Goal: Information Seeking & Learning: Compare options

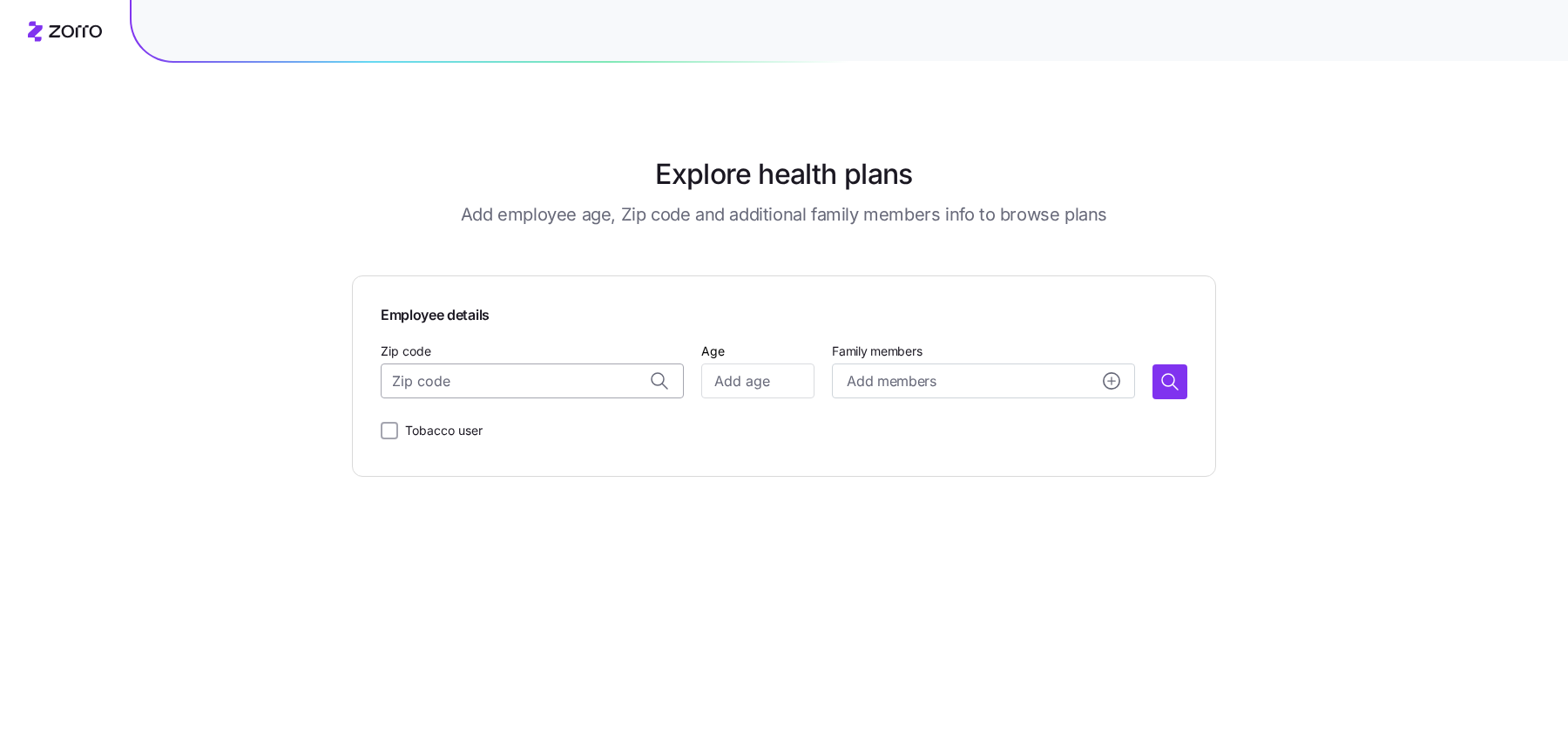
click at [553, 376] on input "Zip code" at bounding box center [532, 380] width 303 height 35
click at [478, 437] on div "19123, [GEOGRAPHIC_DATA], [GEOGRAPHIC_DATA]" at bounding box center [553, 428] width 272 height 36
type input "19123, [GEOGRAPHIC_DATA], [GEOGRAPHIC_DATA]"
click at [720, 383] on input "Age" at bounding box center [758, 380] width 113 height 35
type input "30"
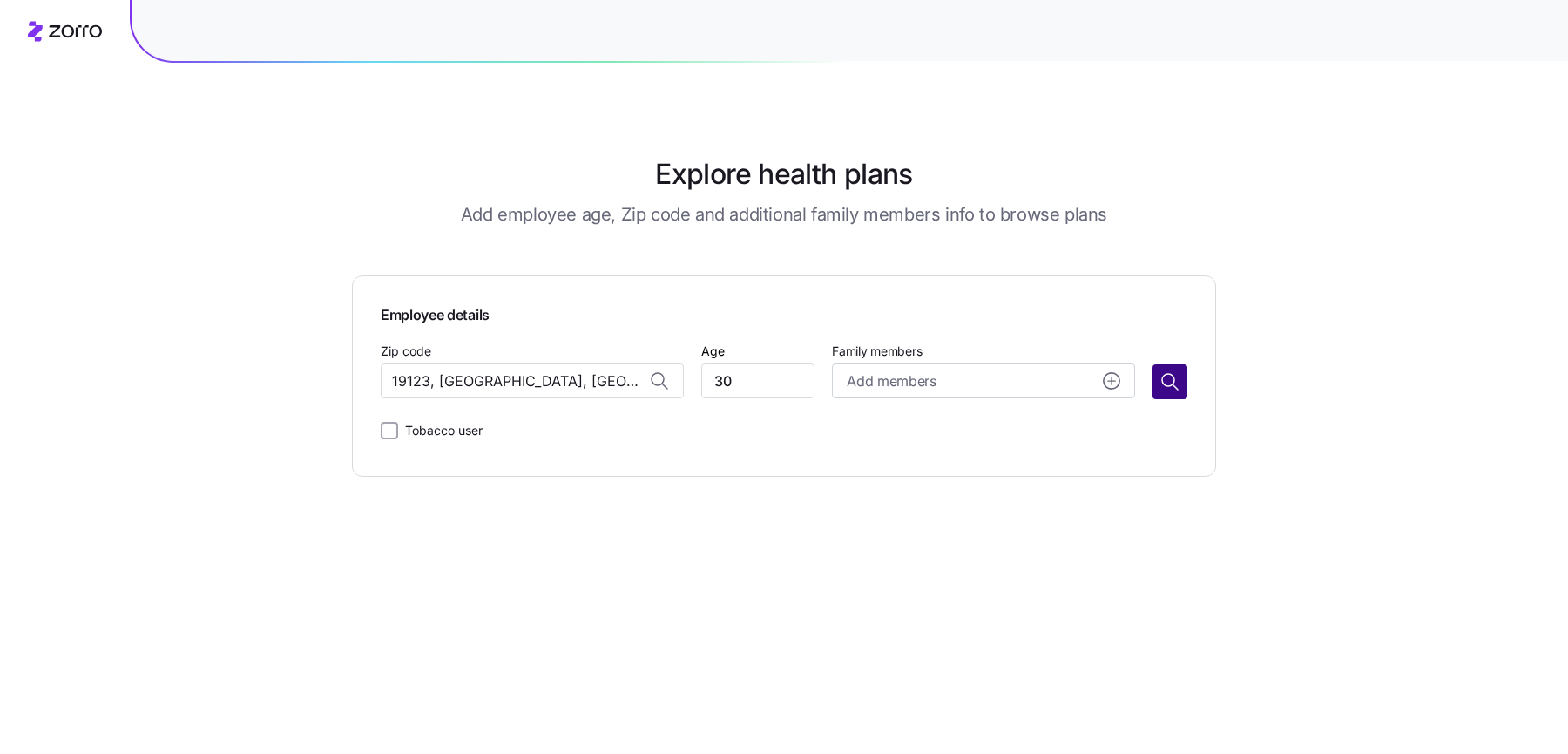
click at [1166, 383] on icon "button" at bounding box center [1169, 381] width 21 height 21
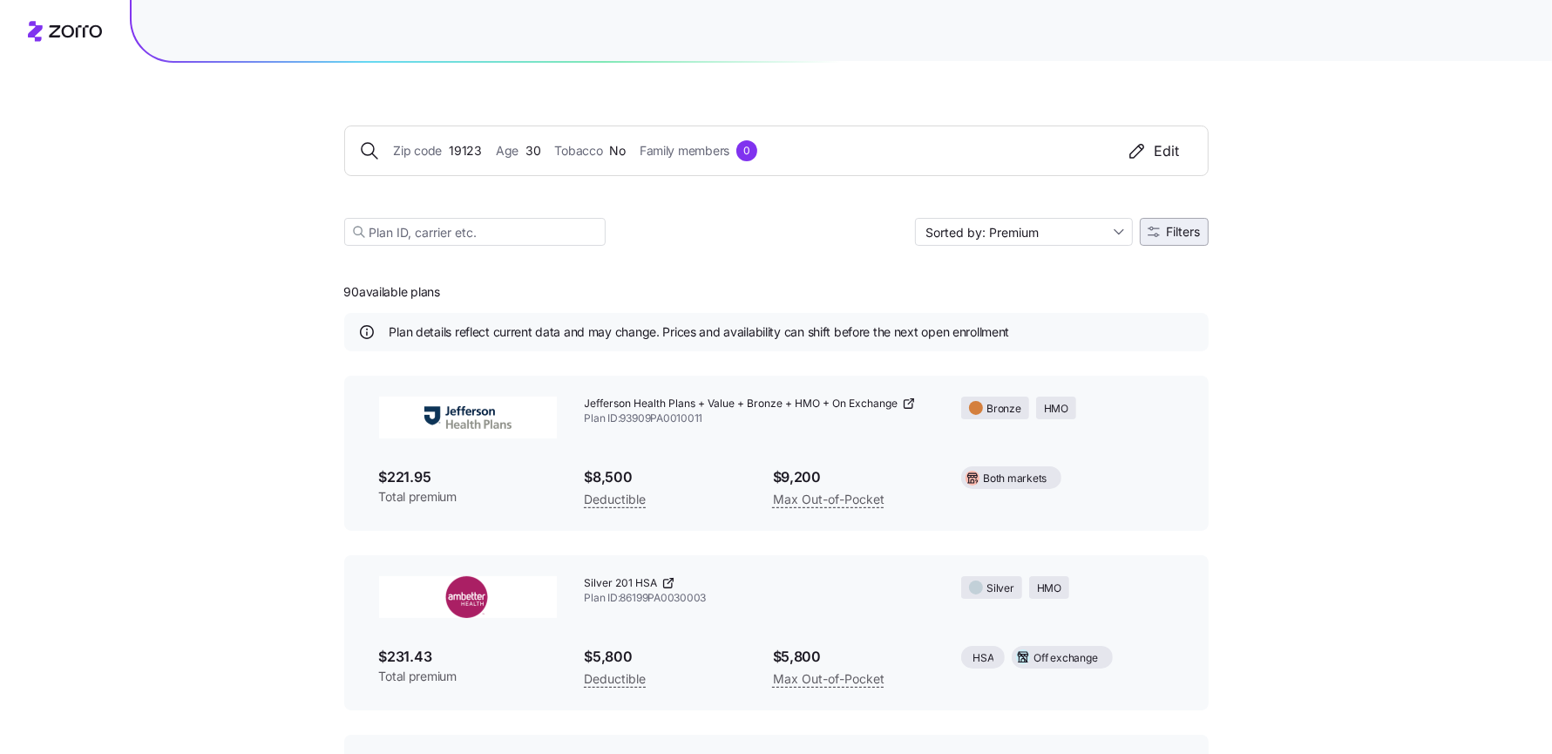
click at [1170, 232] on span "Filters" at bounding box center [1184, 232] width 34 height 12
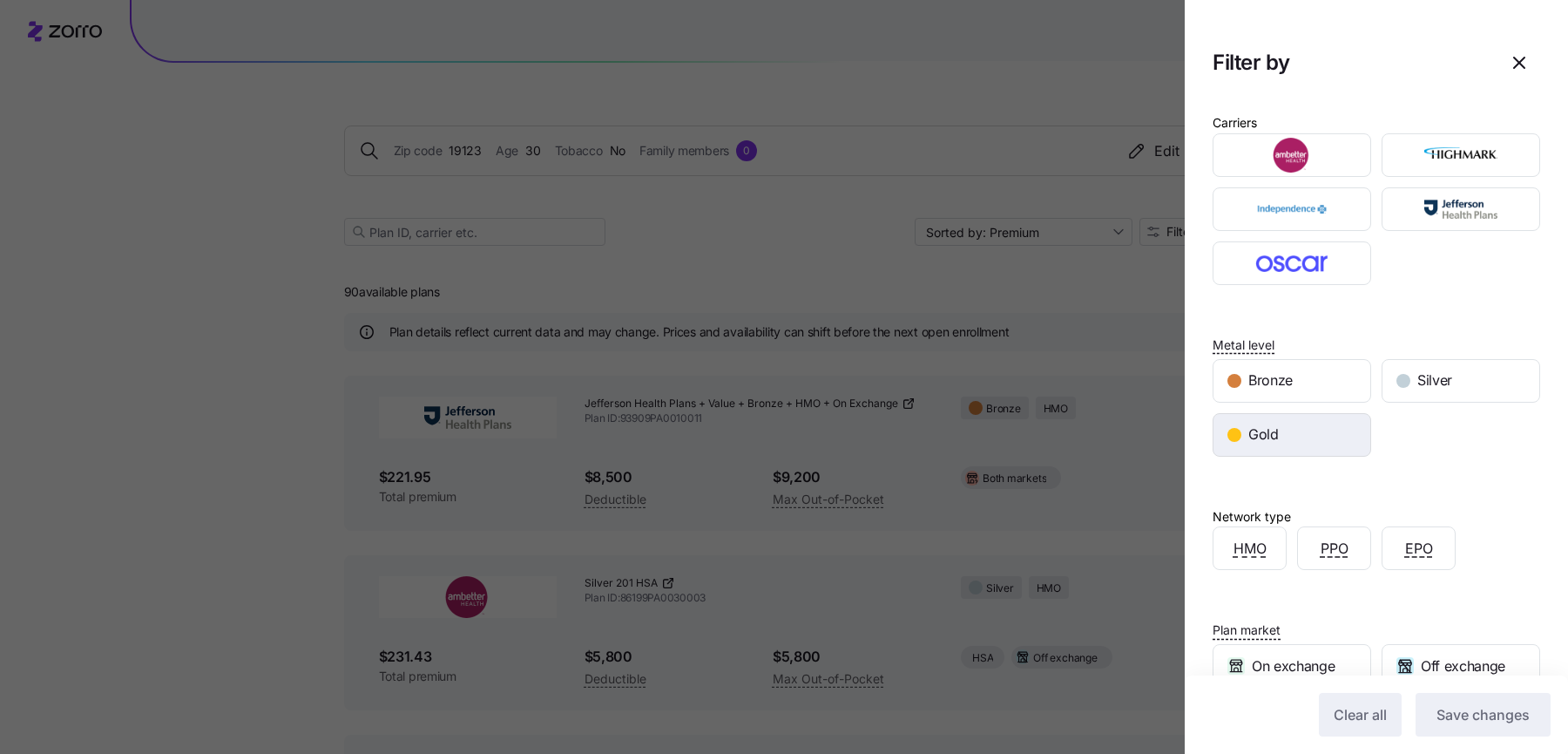
click at [1301, 436] on div "Gold" at bounding box center [1291, 435] width 157 height 42
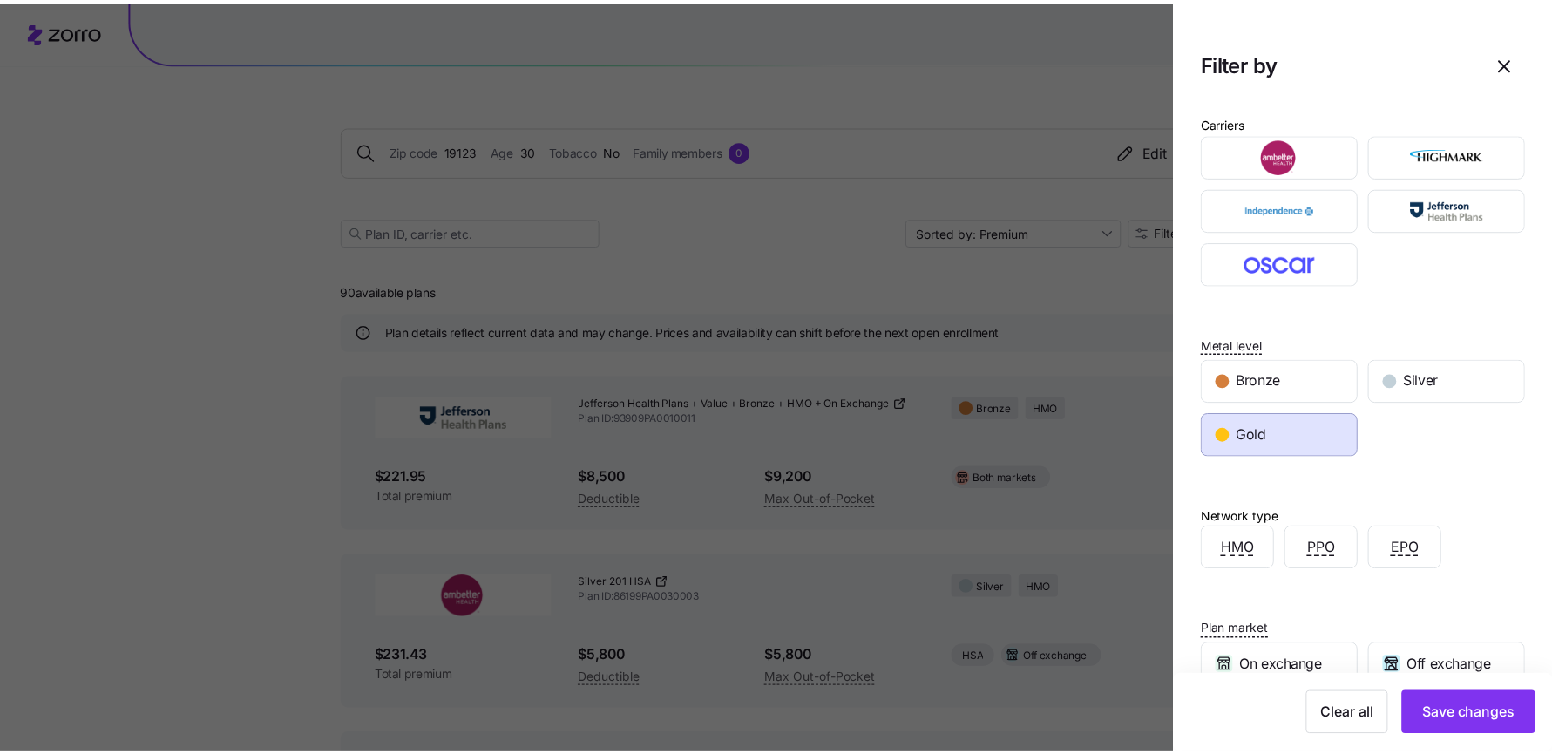
scroll to position [206, 0]
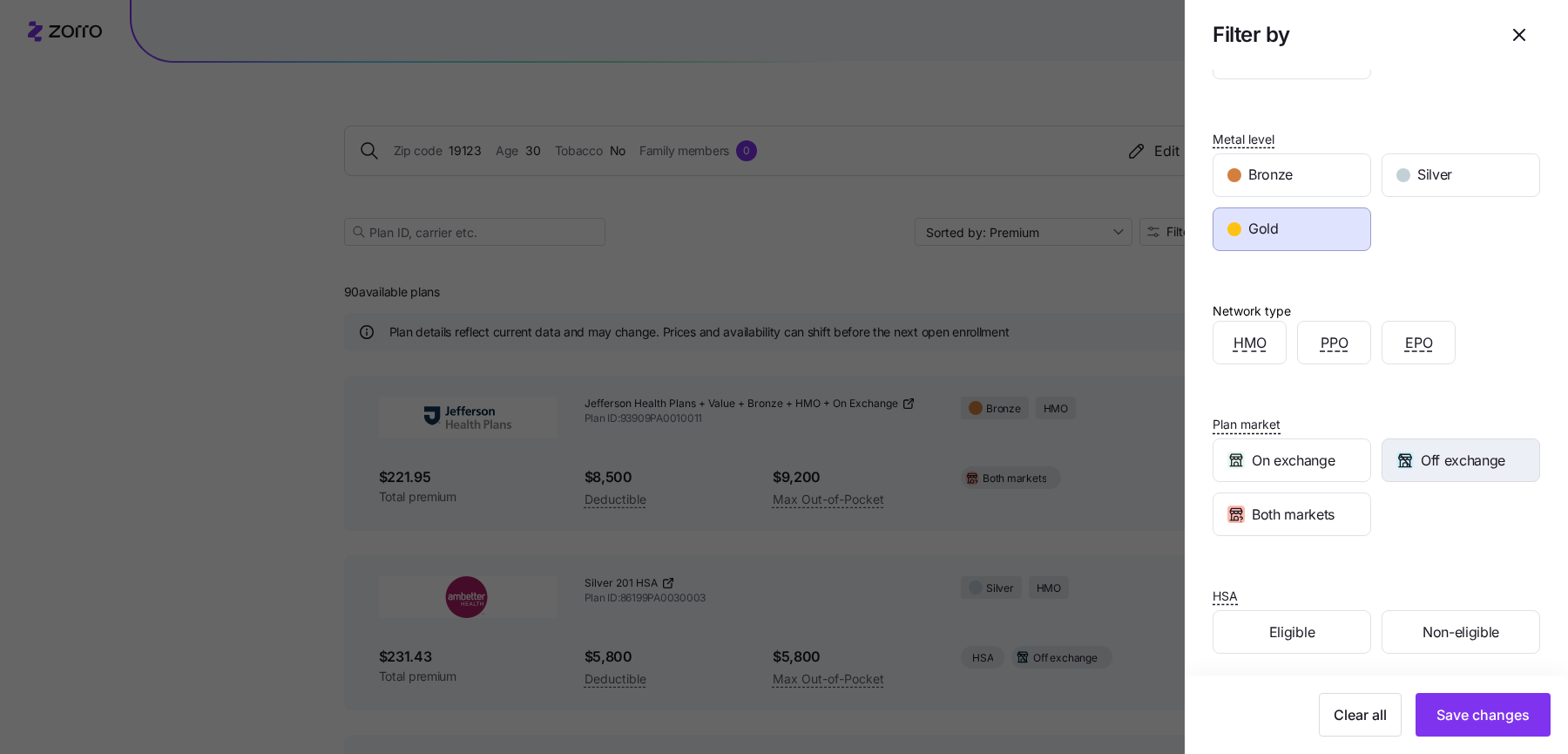
click at [1454, 458] on span "Off exchange" at bounding box center [1462, 461] width 85 height 22
click at [1312, 495] on div "Both markets" at bounding box center [1291, 514] width 157 height 42
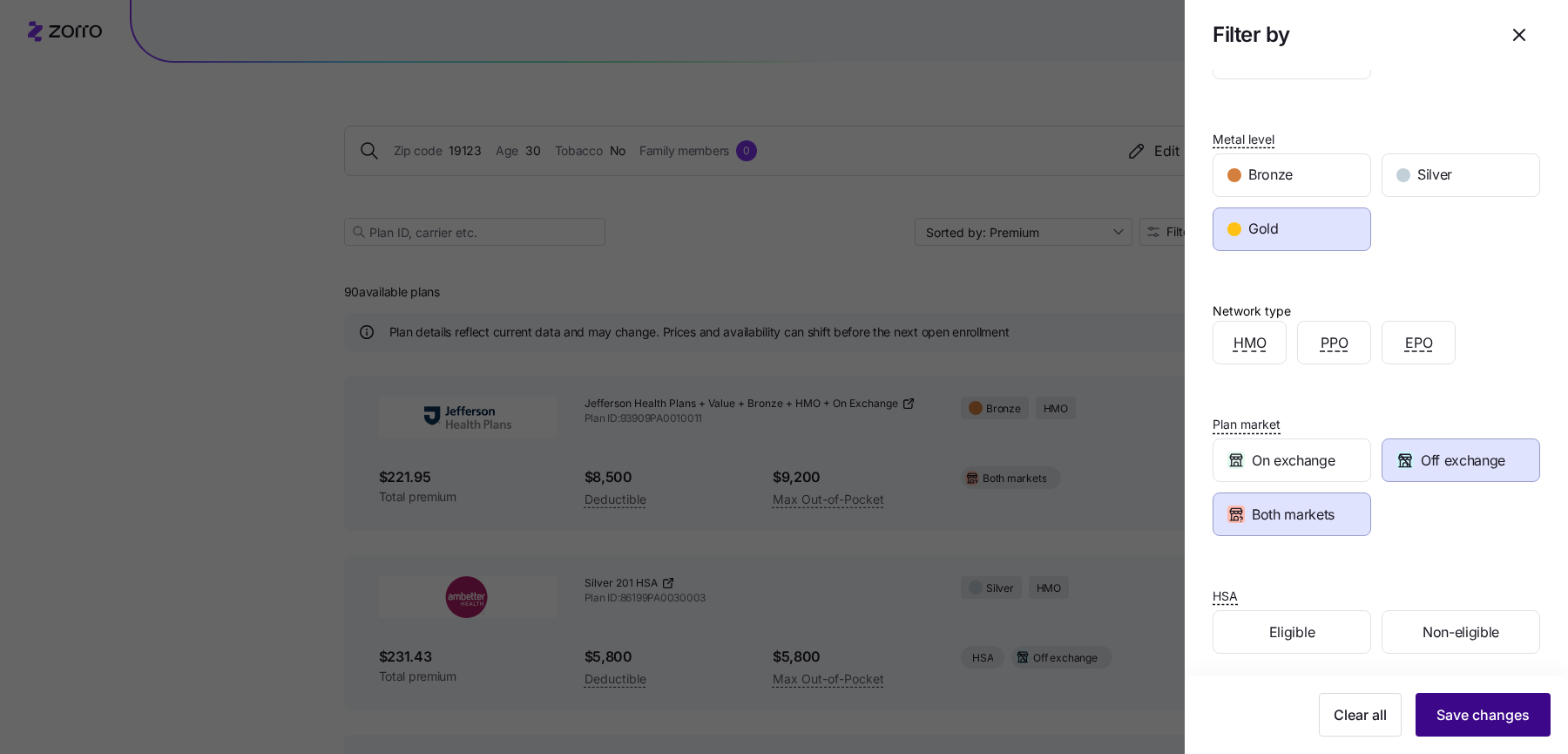
click at [1470, 712] on span "Save changes" at bounding box center [1482, 714] width 93 height 21
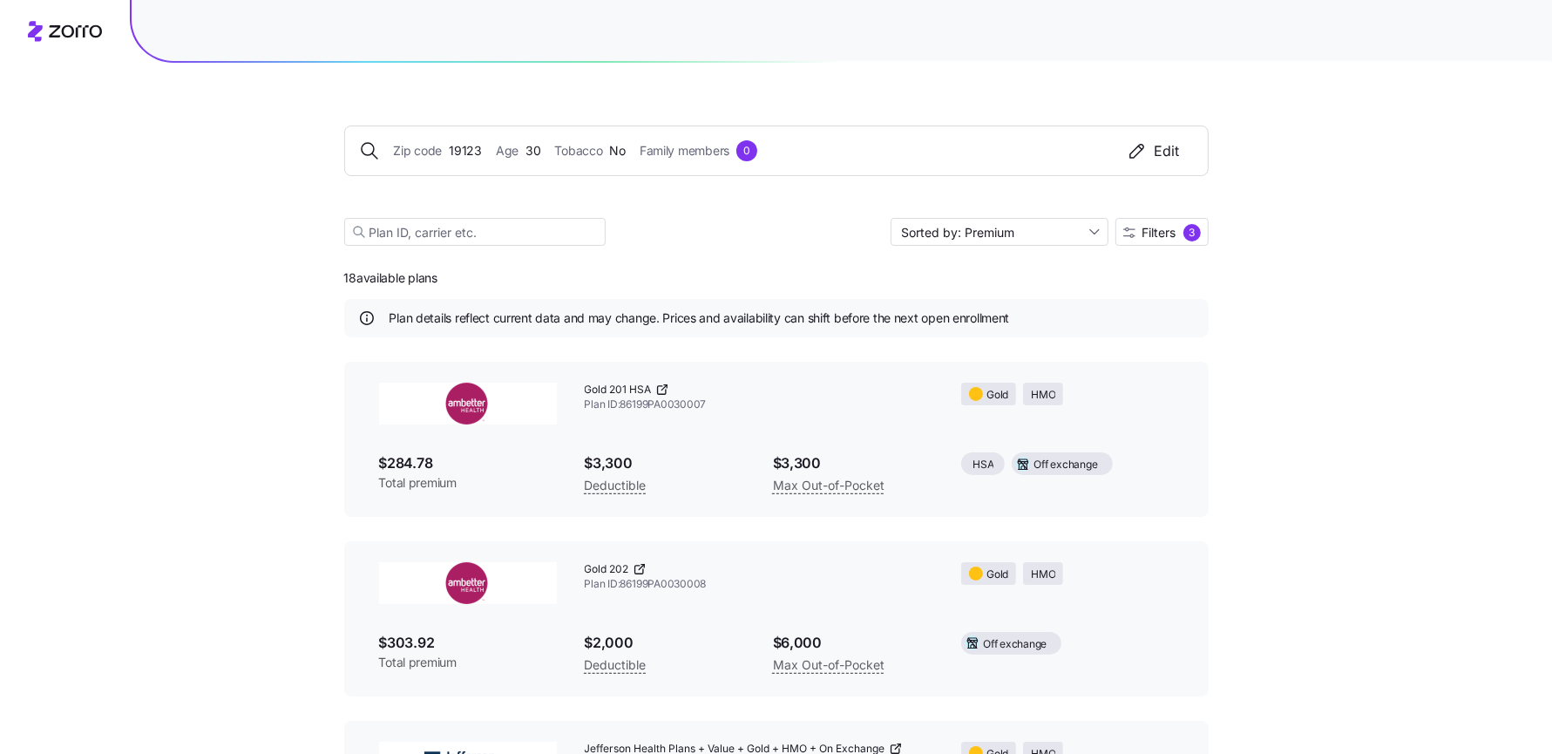
scroll to position [0, 0]
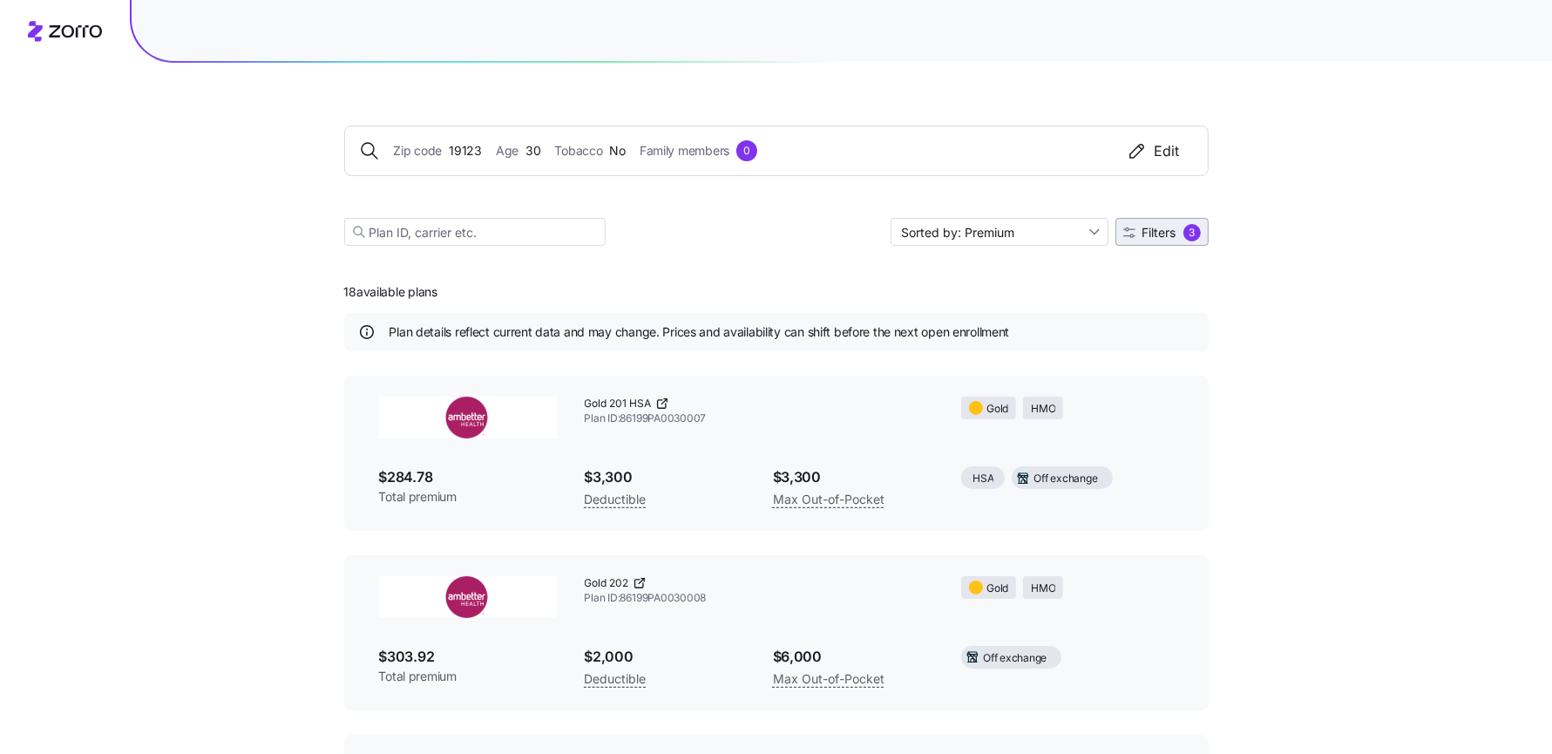
click at [1147, 229] on span "Filters" at bounding box center [1159, 233] width 34 height 12
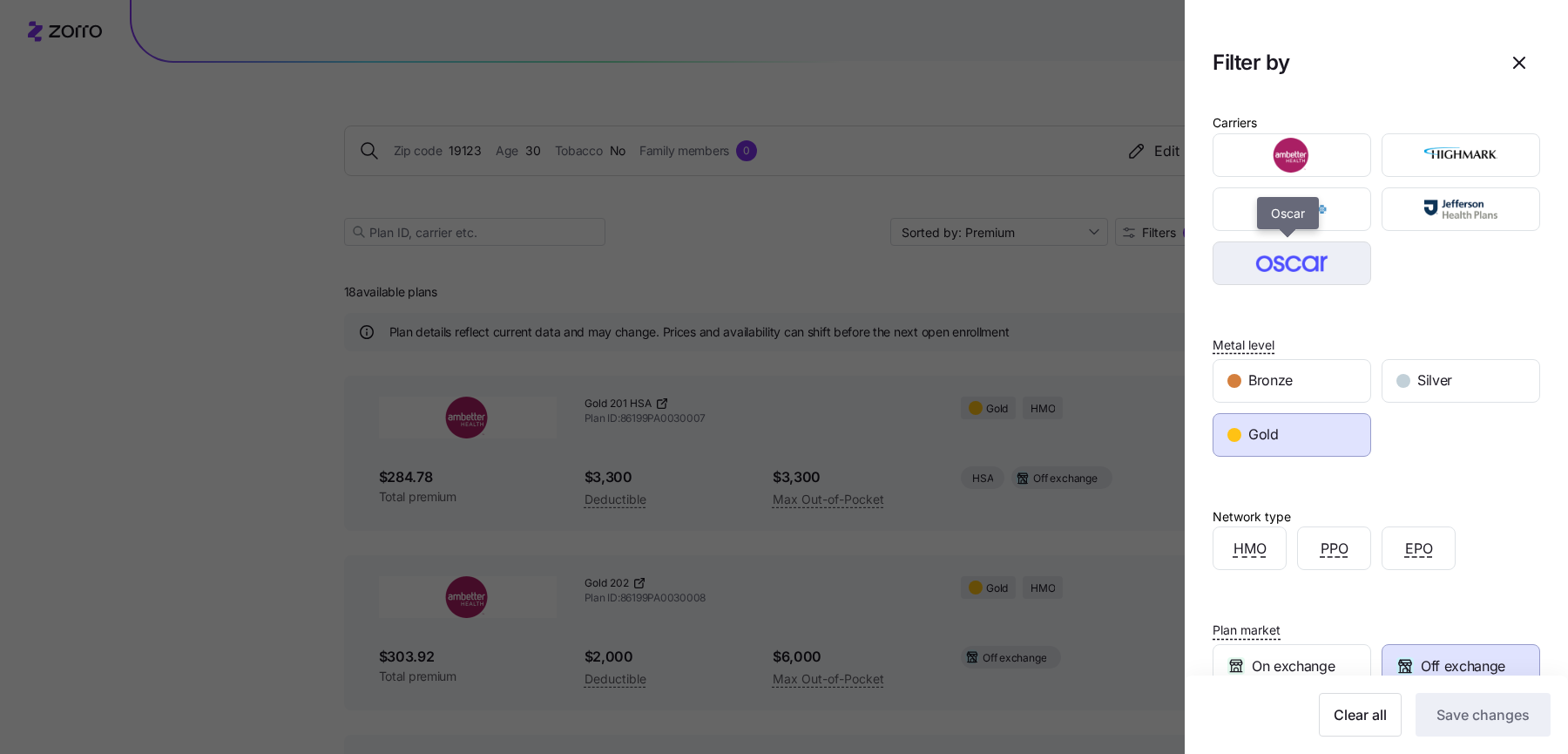
click at [1270, 262] on img "button" at bounding box center [1292, 263] width 128 height 35
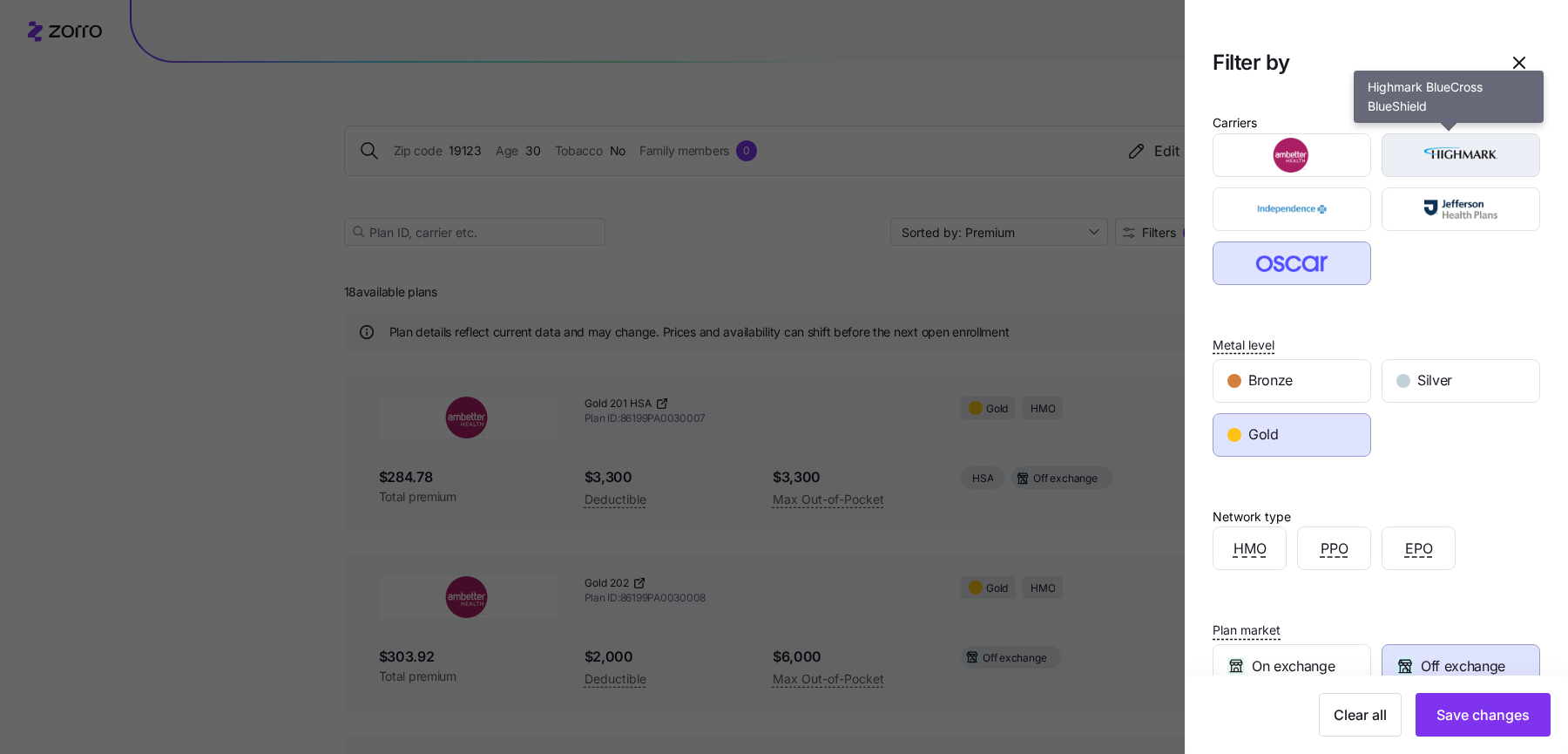
click at [1424, 168] on img "button" at bounding box center [1461, 155] width 128 height 35
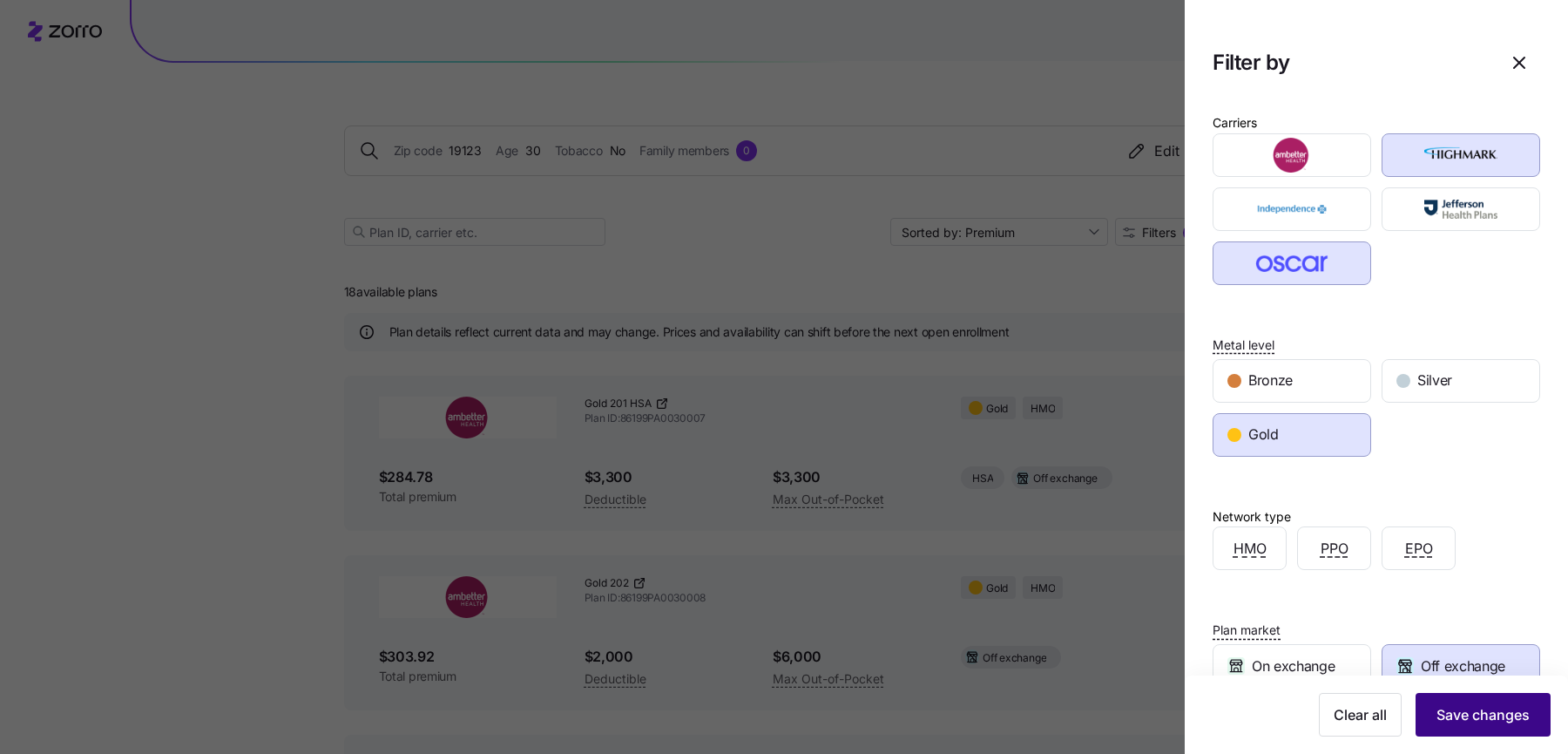
click at [1489, 709] on span "Save changes" at bounding box center [1482, 714] width 93 height 21
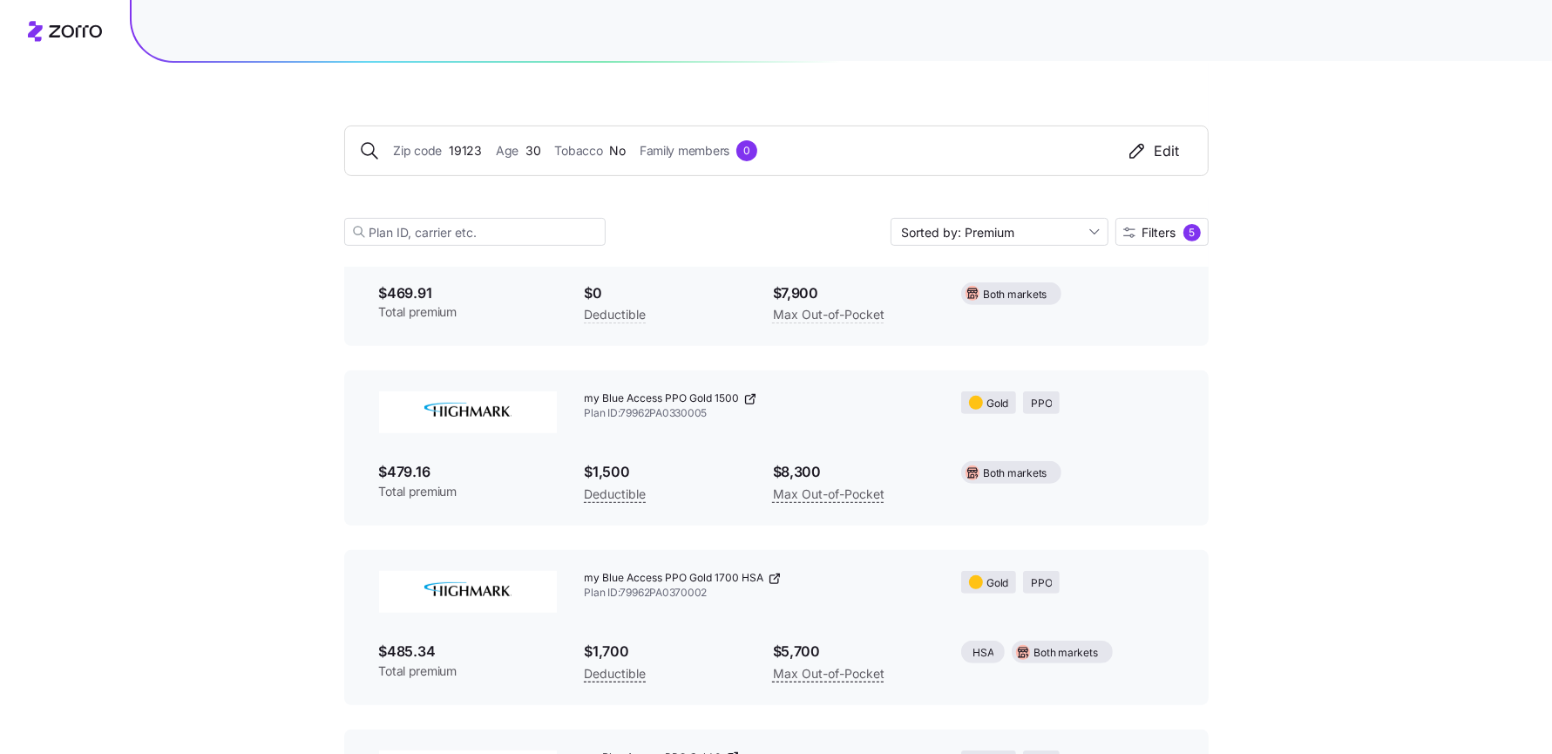
scroll to position [553, 0]
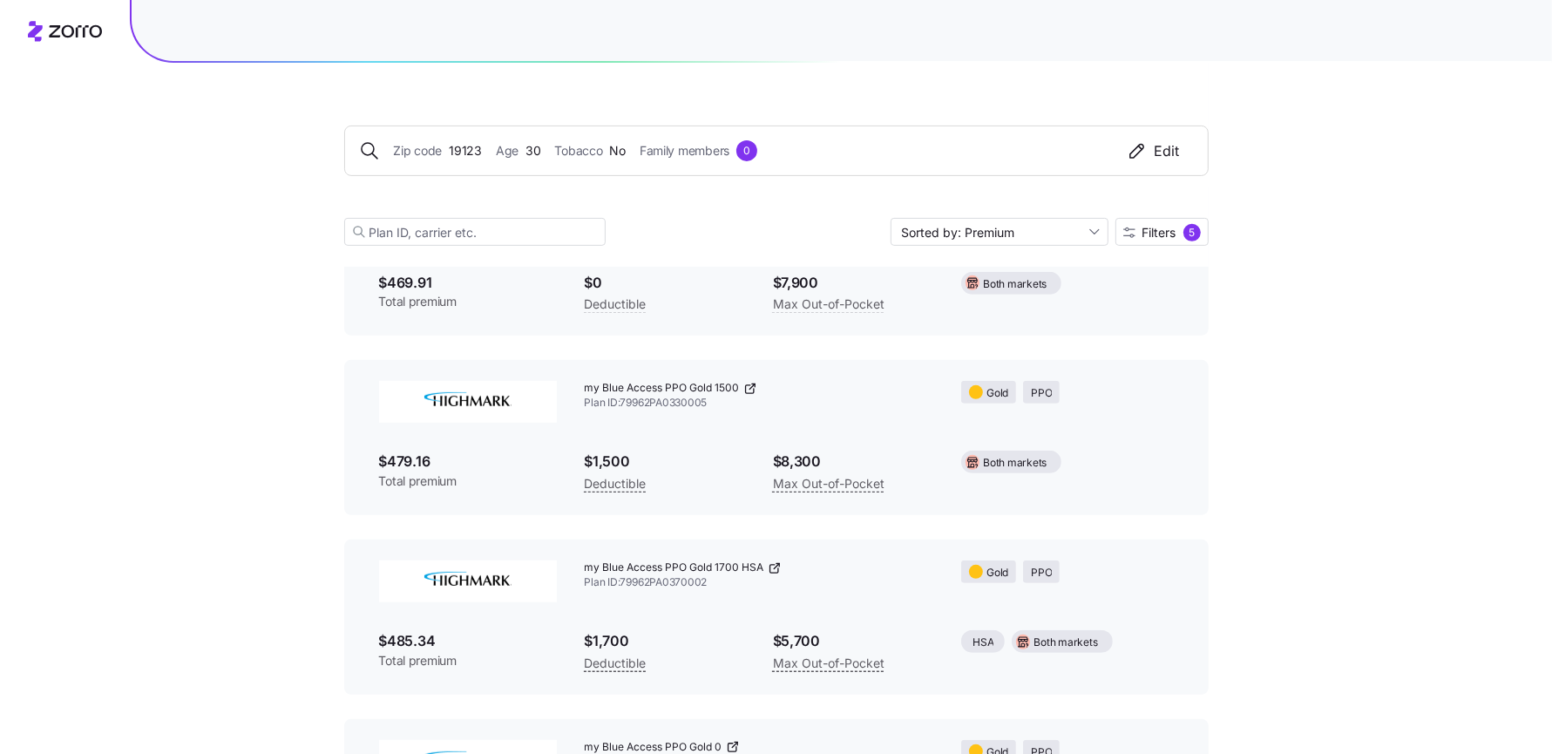
click at [753, 390] on icon at bounding box center [750, 389] width 14 height 14
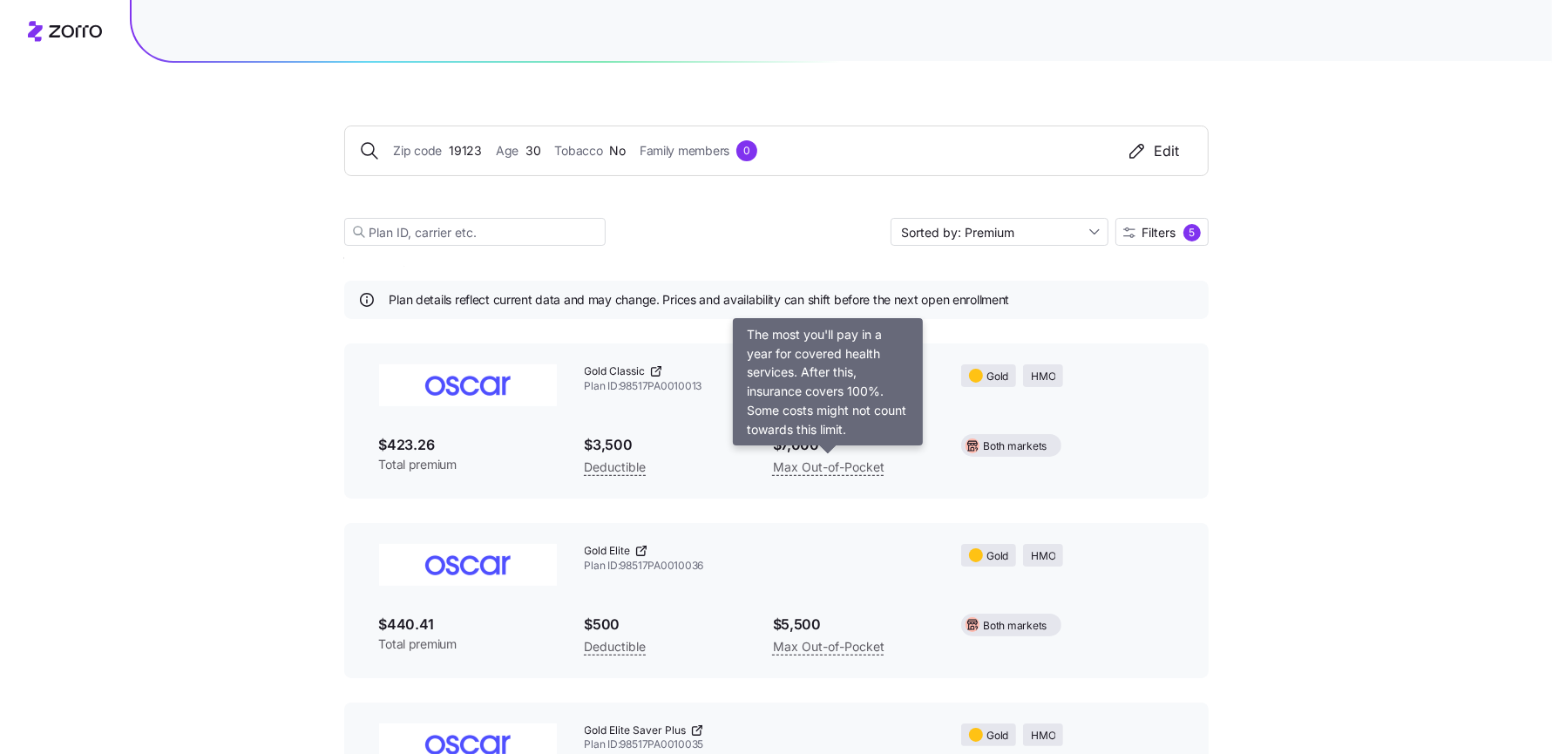
scroll to position [0, 0]
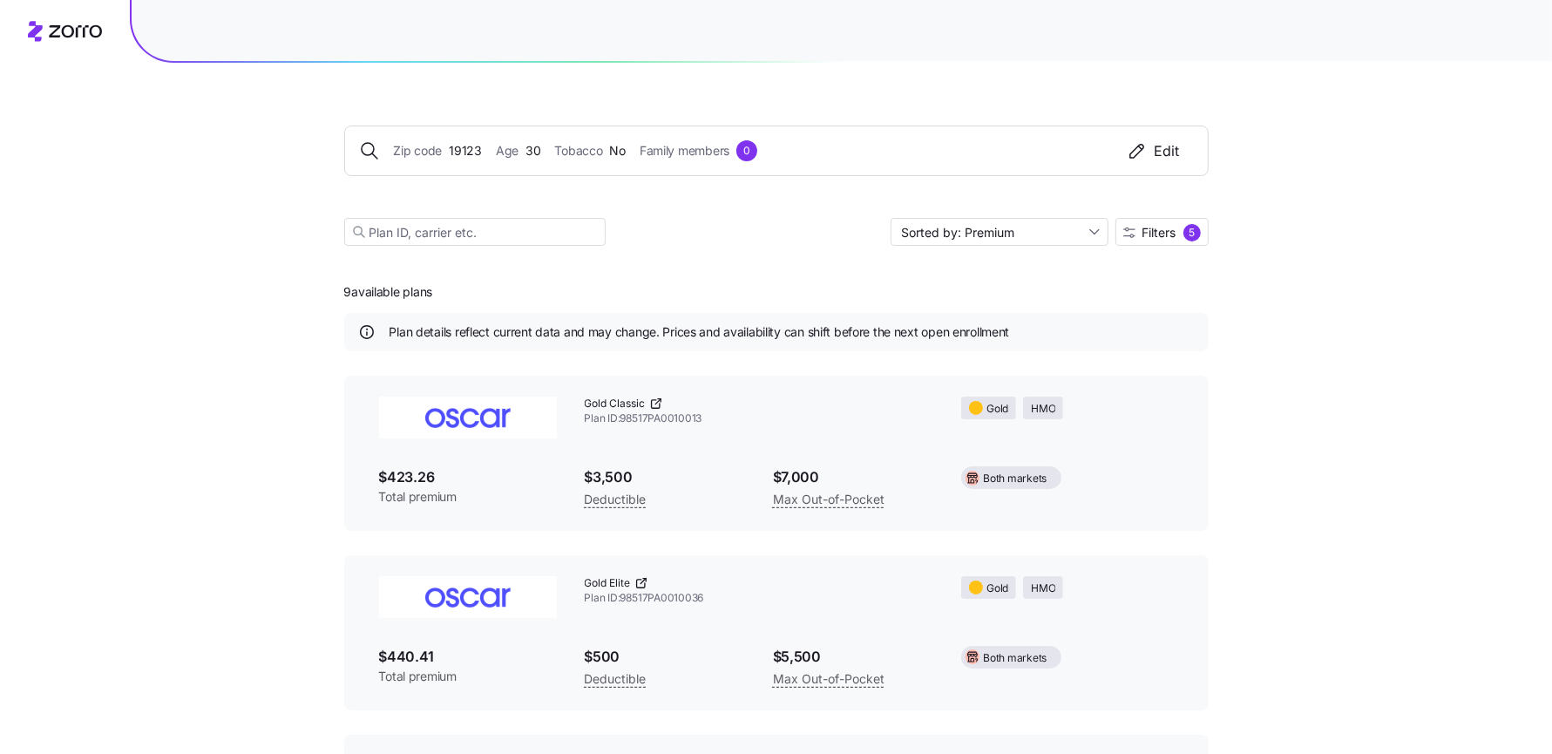
click at [657, 402] on icon at bounding box center [657, 401] width 5 height 5
